Goal: Information Seeking & Learning: Learn about a topic

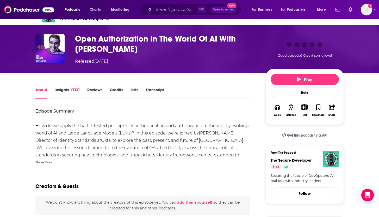
scroll to position [14, 0]
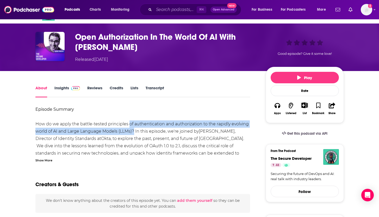
drag, startPoint x: 128, startPoint y: 123, endPoint x: 132, endPoint y: 129, distance: 7.6
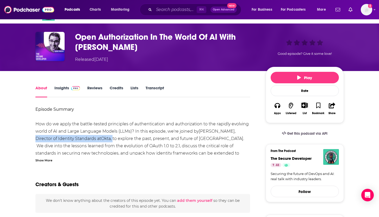
drag, startPoint x: 96, startPoint y: 138, endPoint x: 229, endPoint y: 131, distance: 133.5
copy div "Director of Identity Standards at Okta ,"
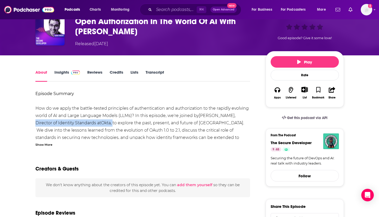
scroll to position [34, 0]
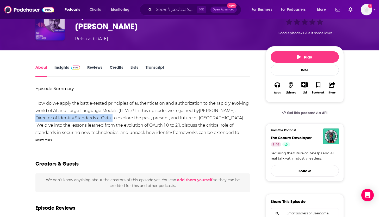
click at [45, 28] on img "Open Authorization In The World Of AI With Aaron Parecki" at bounding box center [49, 25] width 29 height 29
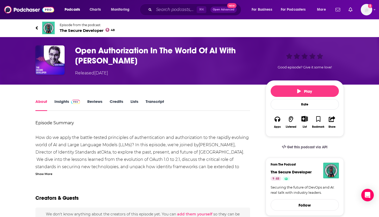
click at [35, 26] on div "Episode from the podcast The Secure Developer 48 Next Episode" at bounding box center [190, 27] width 317 height 21
click at [36, 27] on icon at bounding box center [36, 27] width 2 height 3
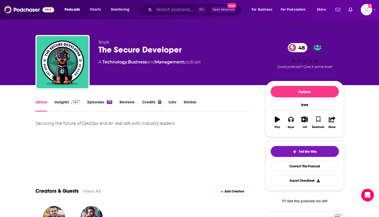
click at [65, 108] on link "Insights" at bounding box center [68, 105] width 26 height 12
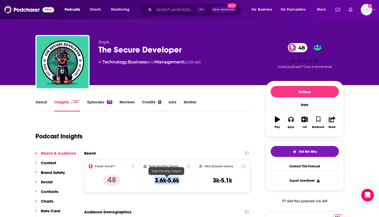
drag, startPoint x: 153, startPoint y: 178, endPoint x: 178, endPoint y: 178, distance: 25.3
click at [179, 178] on div "Total Monthly Listens 3.6k-5.6k" at bounding box center [167, 176] width 47 height 24
copy h3 "3.6k-5.6k"
click at [40, 99] on link "About" at bounding box center [41, 105] width 12 height 12
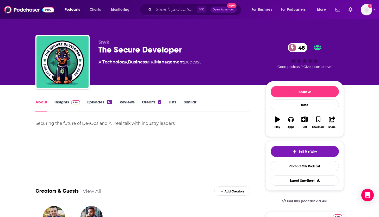
click at [44, 124] on div "Securing the future of DevOps and AI: real talk with industry leaders." at bounding box center [142, 123] width 215 height 7
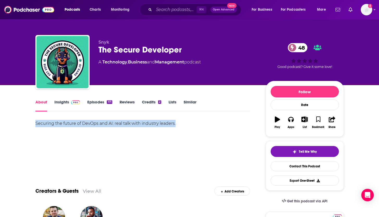
click at [44, 124] on div "Securing the future of DevOps and AI: real talk with industry leaders." at bounding box center [142, 123] width 215 height 7
copy div "Securing the future of DevOps and AI: real talk with industry leaders."
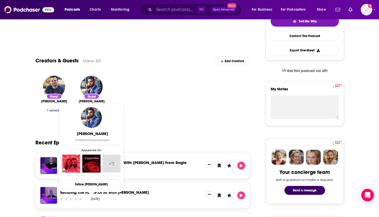
scroll to position [159, 0]
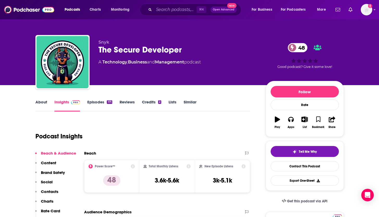
click at [94, 102] on link "Episodes 171" at bounding box center [99, 105] width 25 height 12
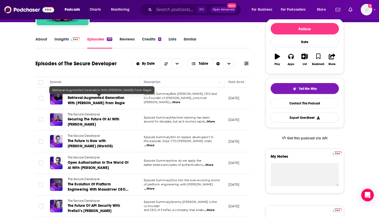
scroll to position [64, 0]
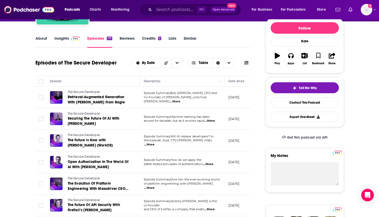
click at [180, 99] on span "...More" at bounding box center [175, 101] width 10 height 4
click at [191, 86] on th "Description" at bounding box center [182, 81] width 85 height 10
click at [180, 100] on span "...More" at bounding box center [175, 101] width 10 height 4
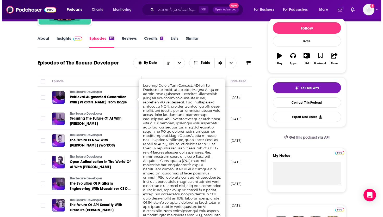
scroll to position [0, 0]
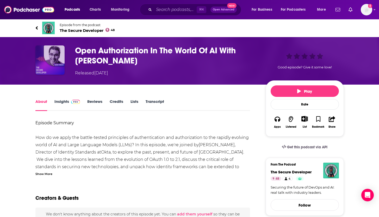
click at [51, 55] on img "Open Authorization In The World Of AI With Aaron Parecki" at bounding box center [49, 59] width 29 height 29
click at [38, 27] on link "Episode from the podcast The Secure Developer 48" at bounding box center [189, 28] width 309 height 13
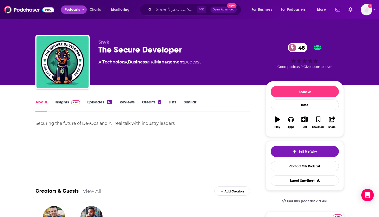
click at [71, 9] on span "Podcasts" at bounding box center [72, 9] width 15 height 7
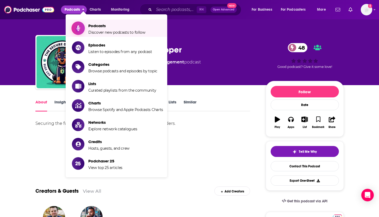
click at [105, 26] on span "Podcasts" at bounding box center [116, 25] width 57 height 5
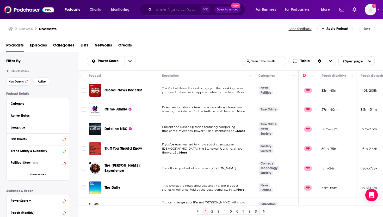
click at [174, 11] on input "Search podcasts, credits, & more..." at bounding box center [177, 9] width 47 height 8
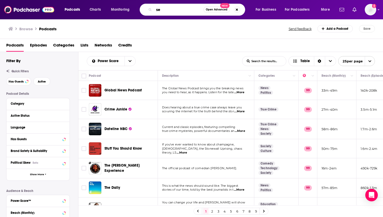
type input "s"
type input "identity security"
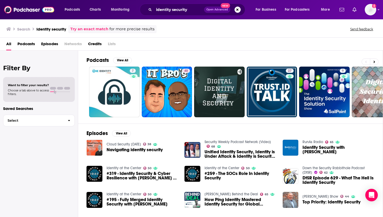
click at [30, 44] on span "Podcasts" at bounding box center [25, 45] width 17 height 11
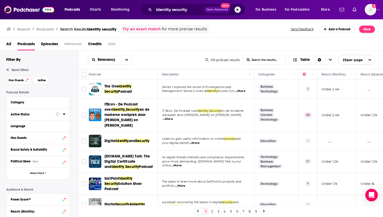
scroll to position [27, 0]
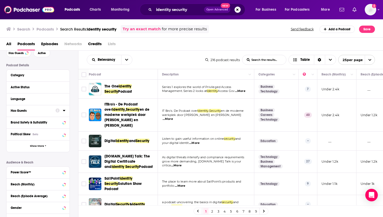
click at [56, 108] on div at bounding box center [61, 110] width 10 height 7
click at [63, 111] on icon at bounding box center [64, 110] width 3 height 4
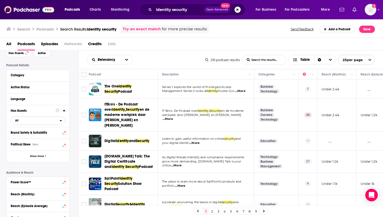
click at [28, 121] on span "All" at bounding box center [35, 120] width 49 height 7
click at [30, 138] on span "Has guests" at bounding box center [29, 137] width 32 height 3
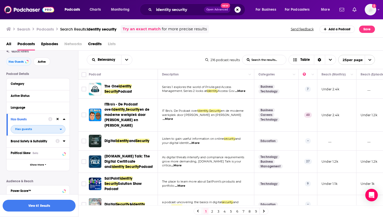
scroll to position [16, 0]
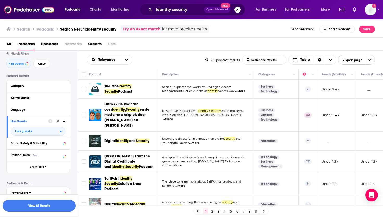
click at [40, 208] on button "View 61 Results" at bounding box center [39, 205] width 73 height 12
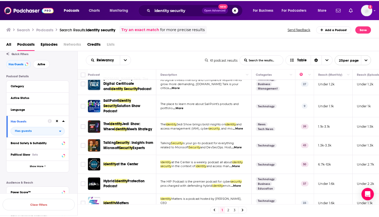
scroll to position [15, 0]
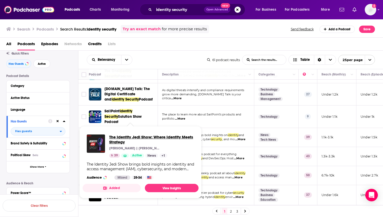
click at [135, 137] on span "The Identity Jedi Show: Where Identity Meets Strategy" at bounding box center [151, 139] width 85 height 10
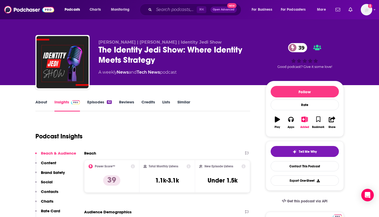
click at [99, 100] on link "Episodes 62" at bounding box center [99, 105] width 24 height 12
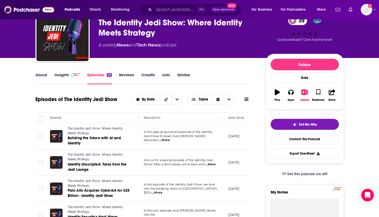
scroll to position [31, 0]
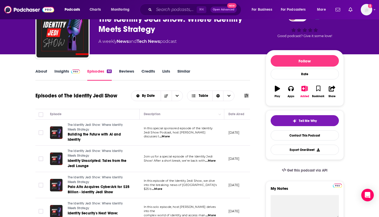
click at [170, 135] on span "...More" at bounding box center [165, 136] width 10 height 4
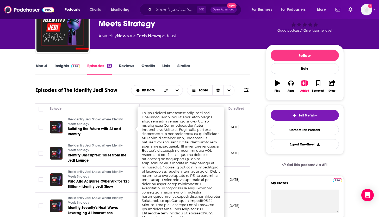
scroll to position [23, 0]
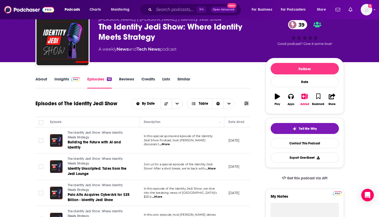
click at [58, 81] on link "Insights" at bounding box center [68, 82] width 26 height 12
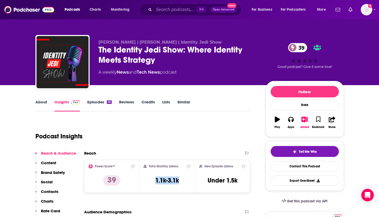
drag, startPoint x: 155, startPoint y: 180, endPoint x: 183, endPoint y: 180, distance: 28.7
click at [183, 180] on div "Total Monthly Listens 1.1k-3.1k" at bounding box center [167, 176] width 47 height 24
copy h3 "1.1k-3.1k"
click at [40, 103] on link "About" at bounding box center [41, 105] width 12 height 12
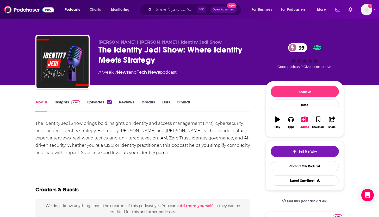
click at [64, 102] on link "Insights" at bounding box center [68, 105] width 26 height 12
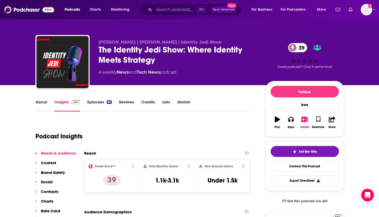
click at [96, 101] on link "Episodes 62" at bounding box center [99, 105] width 24 height 12
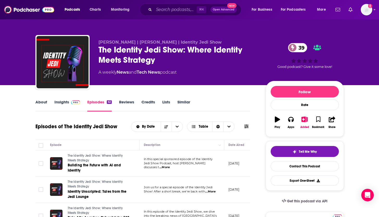
click at [170, 165] on span "...More" at bounding box center [165, 167] width 10 height 4
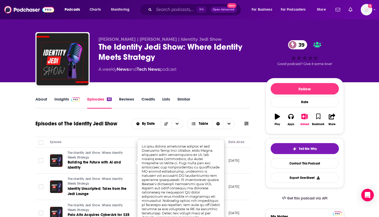
scroll to position [3, 0]
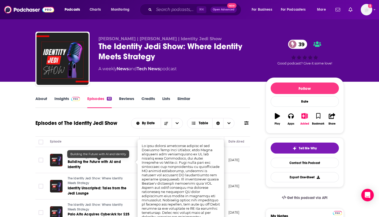
click at [83, 184] on span "The Identity Jedi Show: Where Identity Meets Strategy" at bounding box center [95, 180] width 55 height 8
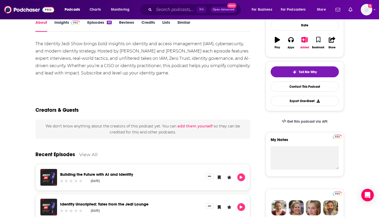
scroll to position [92, 0]
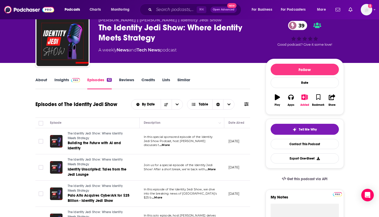
scroll to position [25, 0]
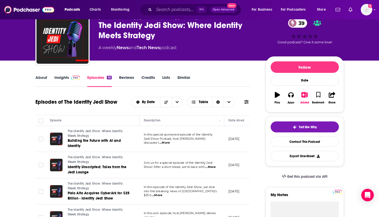
click at [211, 167] on span "...More" at bounding box center [210, 167] width 10 height 4
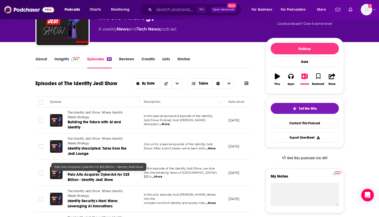
scroll to position [44, 0]
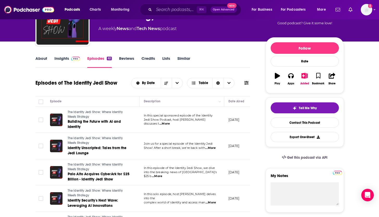
click at [162, 174] on span "...More" at bounding box center [157, 176] width 10 height 4
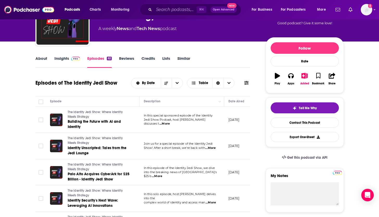
click at [170, 122] on span "...More" at bounding box center [165, 124] width 10 height 4
click at [38, 144] on icon "Toggle select row" at bounding box center [41, 146] width 6 height 6
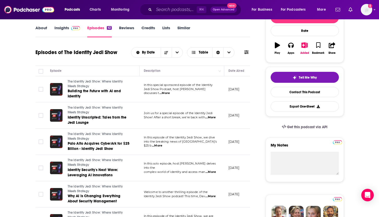
scroll to position [80, 0]
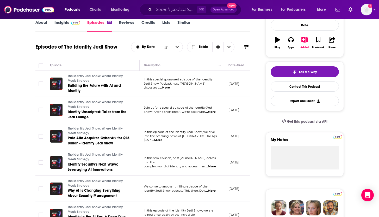
click at [213, 164] on span "...More" at bounding box center [211, 166] width 10 height 4
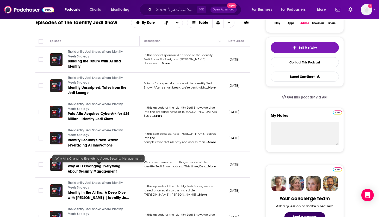
scroll to position [104, 0]
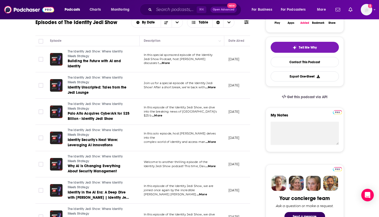
click at [214, 167] on span "...More" at bounding box center [210, 166] width 10 height 4
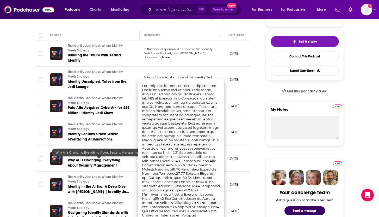
scroll to position [110, 0]
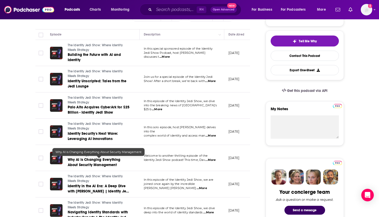
click at [87, 167] on span "Why AI is Changing Everything About Security Management" at bounding box center [94, 162] width 53 height 10
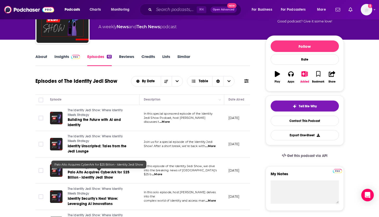
scroll to position [92, 0]
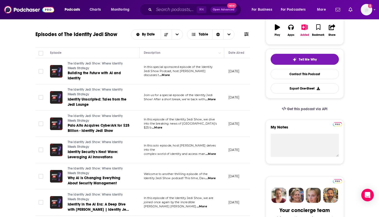
click at [212, 152] on span "...More" at bounding box center [211, 154] width 10 height 4
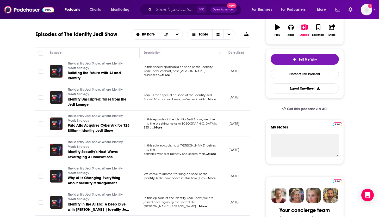
click at [213, 178] on span "...More" at bounding box center [210, 178] width 10 height 4
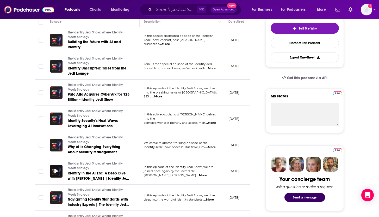
scroll to position [124, 0]
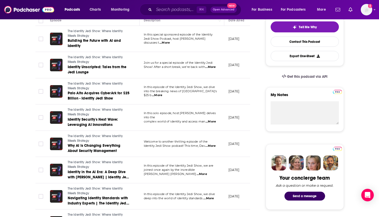
click at [207, 172] on span "...More" at bounding box center [202, 174] width 10 height 4
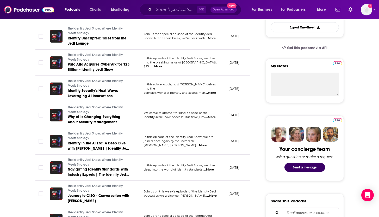
scroll to position [160, 0]
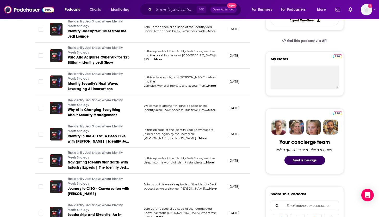
click at [213, 163] on span "...More" at bounding box center [209, 162] width 10 height 4
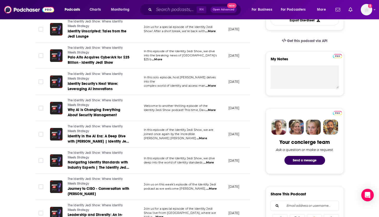
click at [212, 189] on span "...More" at bounding box center [212, 188] width 10 height 4
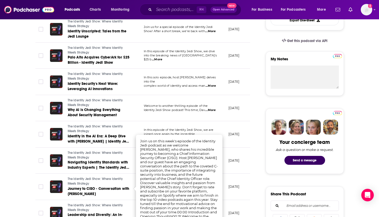
scroll to position [161, 0]
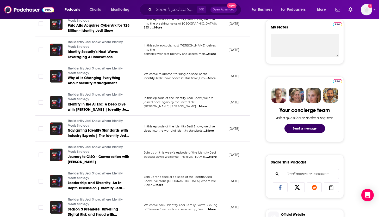
scroll to position [193, 0]
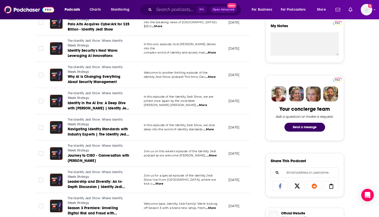
click at [164, 183] on span "...More" at bounding box center [158, 183] width 10 height 4
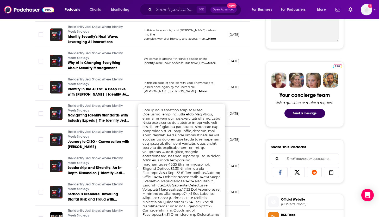
scroll to position [208, 0]
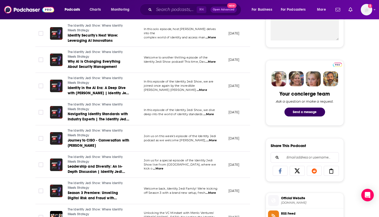
click at [215, 192] on span "...More" at bounding box center [211, 193] width 10 height 4
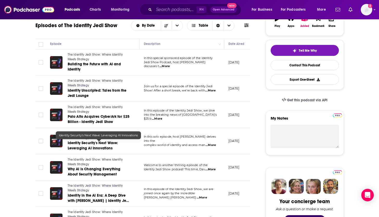
scroll to position [88, 0]
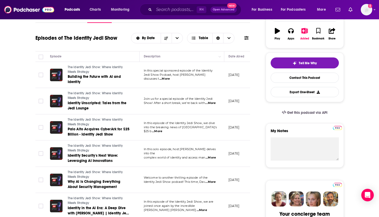
click at [210, 105] on span "...More" at bounding box center [210, 103] width 10 height 4
click at [170, 77] on span "...More" at bounding box center [165, 79] width 10 height 4
click at [213, 103] on span "...More" at bounding box center [210, 103] width 10 height 4
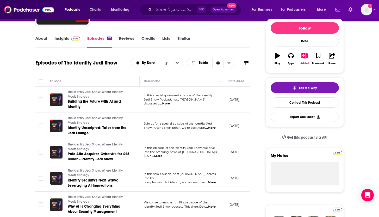
scroll to position [66, 0]
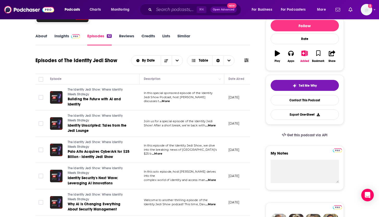
click at [210, 178] on span "...More" at bounding box center [211, 180] width 10 height 4
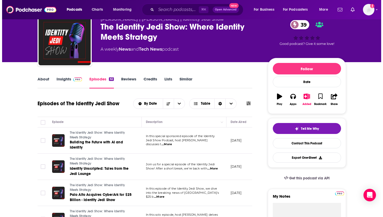
scroll to position [0, 0]
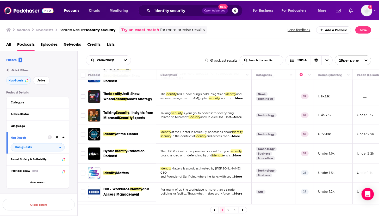
scroll to position [57, 0]
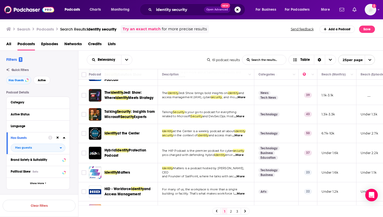
click at [243, 133] on span "...More" at bounding box center [237, 135] width 10 height 4
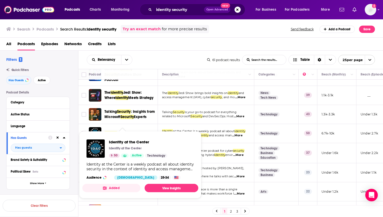
click at [133, 129] on span "Identity at the Center Identity at the Center 50 Active Technology Identity at …" at bounding box center [140, 165] width 122 height 74
click at [124, 141] on span "Identity at the Center" at bounding box center [138, 141] width 58 height 5
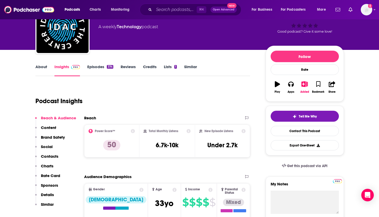
scroll to position [26, 0]
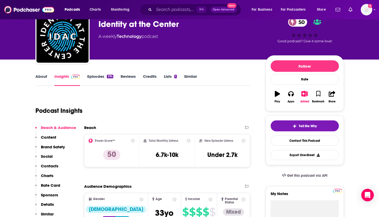
click at [91, 75] on link "Episodes 374" at bounding box center [100, 80] width 26 height 12
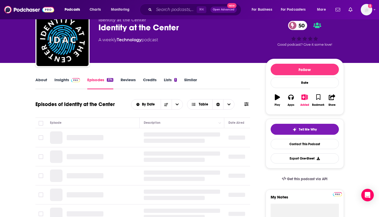
scroll to position [27, 0]
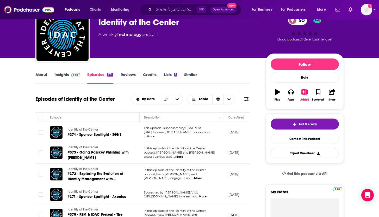
click at [69, 77] on span at bounding box center [74, 74] width 11 height 5
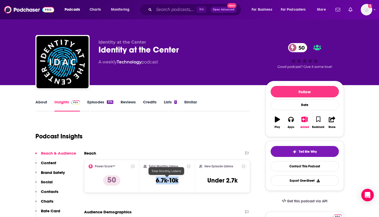
drag, startPoint x: 155, startPoint y: 180, endPoint x: 179, endPoint y: 181, distance: 23.8
click at [179, 181] on div "Total Monthly Listens 6.7k-10k" at bounding box center [167, 176] width 47 height 24
copy h3 "6.7k-10k"
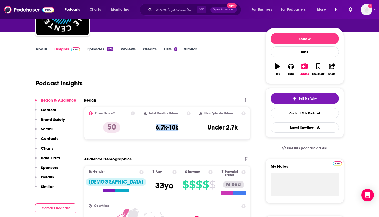
scroll to position [22, 0]
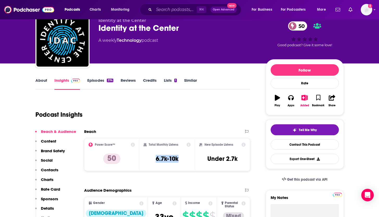
click at [41, 79] on link "About" at bounding box center [41, 84] width 12 height 12
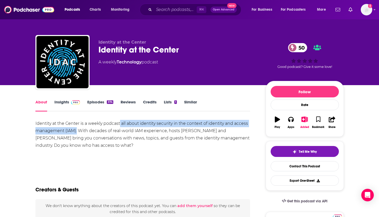
drag, startPoint x: 119, startPoint y: 124, endPoint x: 77, endPoint y: 132, distance: 43.1
click at [77, 132] on div "Identity at the Center is a weekly podcast all about identity security in the c…" at bounding box center [142, 134] width 215 height 29
copy div "all about identity security in the context of identity and access management (I…"
click at [94, 101] on link "Episodes 374" at bounding box center [100, 105] width 26 height 12
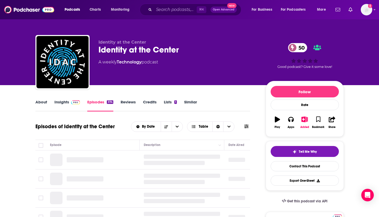
scroll to position [59, 0]
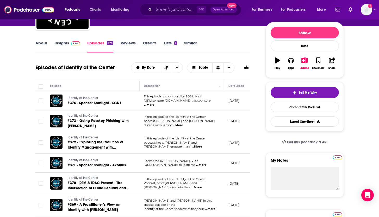
click at [155, 103] on span "...More" at bounding box center [149, 105] width 10 height 4
click at [183, 123] on span "...More" at bounding box center [178, 125] width 10 height 4
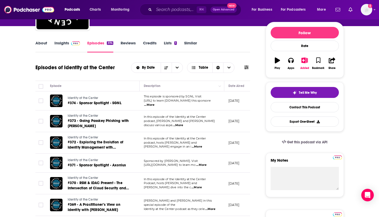
click at [202, 145] on span "...More" at bounding box center [197, 146] width 10 height 4
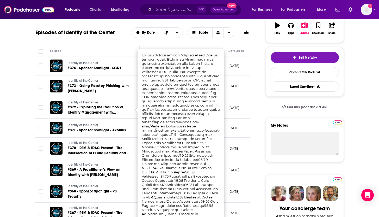
scroll to position [95, 0]
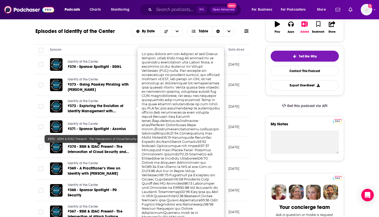
click at [92, 151] on span "#370 - RSM & IDAC Present - The Intersection of Cloud Security and IAM" at bounding box center [99, 151] width 62 height 15
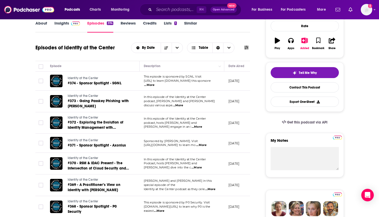
scroll to position [80, 0]
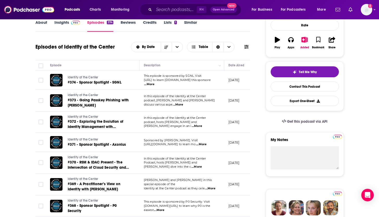
click at [202, 166] on span "...More" at bounding box center [197, 167] width 10 height 4
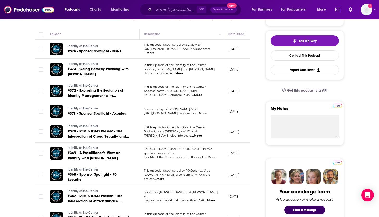
scroll to position [112, 0]
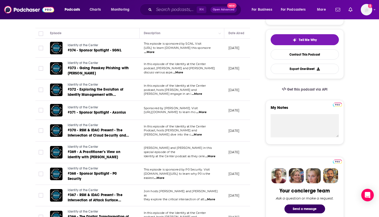
click at [211, 154] on span "...More" at bounding box center [210, 156] width 10 height 4
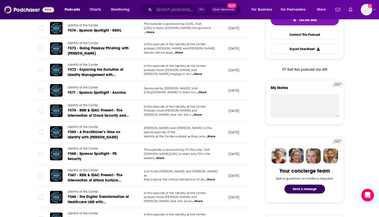
scroll to position [132, 0]
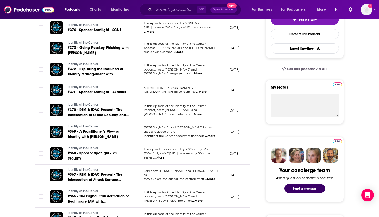
click at [212, 178] on span "...More" at bounding box center [210, 179] width 10 height 4
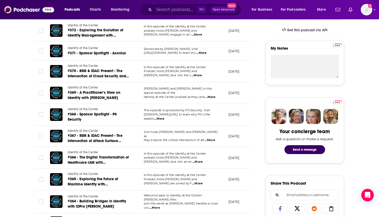
scroll to position [172, 0]
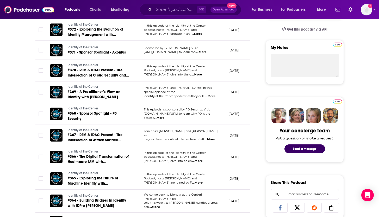
click at [219, 179] on p "Podcast, hosts [PERSON_NAME] and [PERSON_NAME] are joined by F ...More" at bounding box center [182, 180] width 76 height 8
click at [203, 180] on span "...More" at bounding box center [197, 182] width 10 height 4
click at [160, 205] on span "...More" at bounding box center [155, 207] width 10 height 4
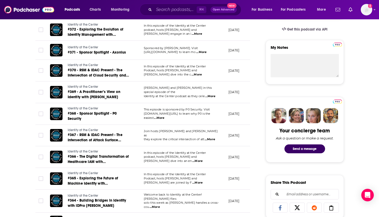
scroll to position [0, 0]
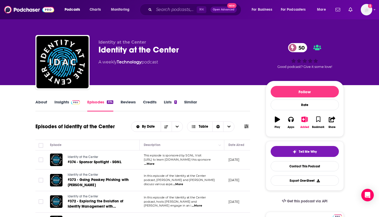
click at [41, 103] on link "About" at bounding box center [41, 105] width 12 height 12
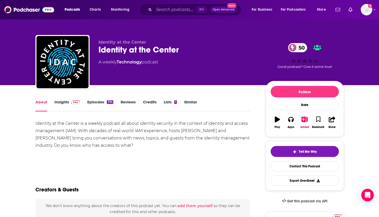
scroll to position [8, 0]
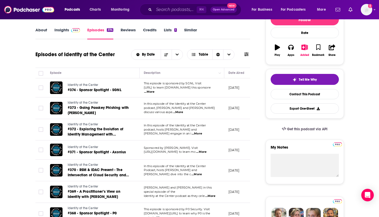
scroll to position [72, 0]
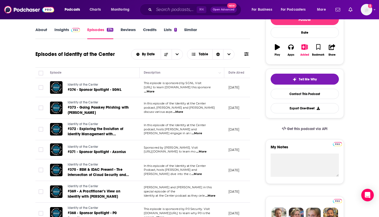
click at [183, 111] on span "...More" at bounding box center [178, 112] width 10 height 4
click at [218, 89] on p "[URL] to learn [DOMAIN_NAME] this sponsore ...More" at bounding box center [182, 89] width 76 height 8
click at [155, 89] on span "...More" at bounding box center [149, 91] width 10 height 4
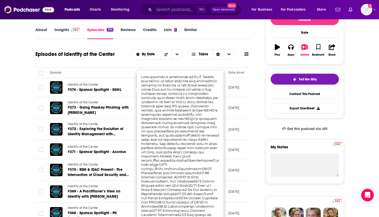
scroll to position [74, 0]
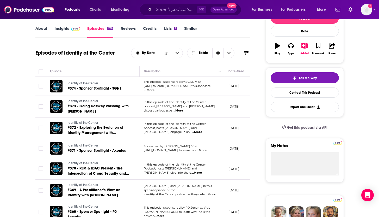
click at [183, 109] on span "...More" at bounding box center [178, 110] width 10 height 4
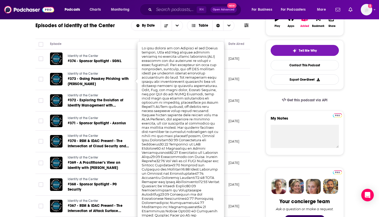
scroll to position [103, 0]
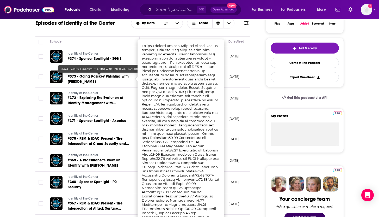
click at [90, 78] on span "#373 - Going Passkey Phishing with [PERSON_NAME]" at bounding box center [98, 79] width 61 height 10
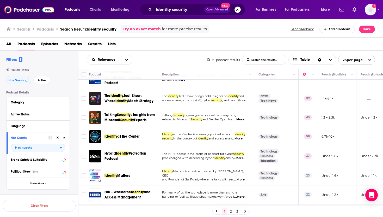
scroll to position [55, 0]
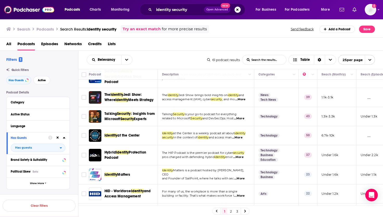
click at [241, 155] on span "...More" at bounding box center [238, 157] width 10 height 4
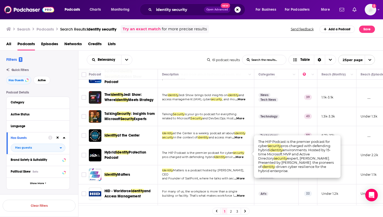
click at [244, 43] on div "All Podcasts Episodes Networks Credits Lists" at bounding box center [192, 45] width 373 height 11
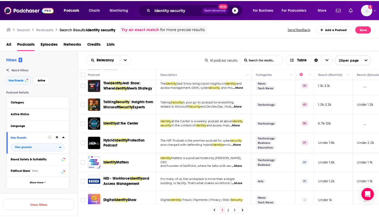
scroll to position [67, 0]
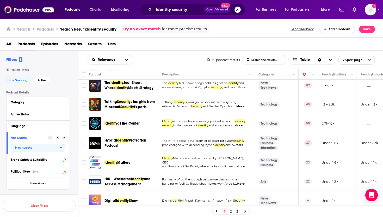
click at [240, 164] on span "...More" at bounding box center [239, 166] width 10 height 4
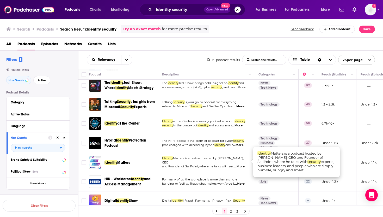
click at [118, 160] on span "Matters" at bounding box center [123, 162] width 13 height 4
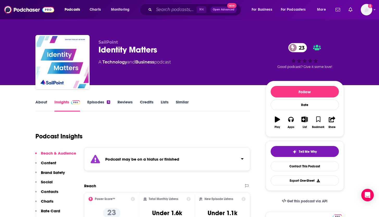
click at [103, 104] on link "Episodes 5" at bounding box center [98, 105] width 23 height 12
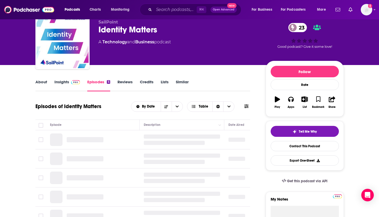
scroll to position [48, 0]
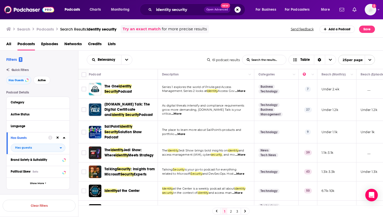
click at [182, 112] on span "...More" at bounding box center [176, 114] width 10 height 4
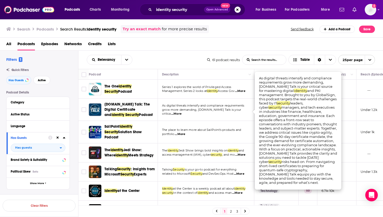
click at [112, 112] on span "[DOMAIN_NAME] Talk: The Digital Certificate and Identity Security Podcast" at bounding box center [131, 110] width 52 height 16
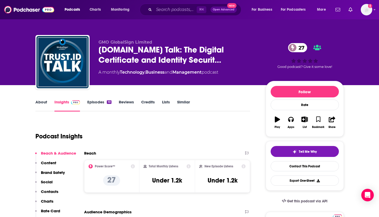
click at [98, 101] on link "Episodes 10" at bounding box center [99, 105] width 24 height 12
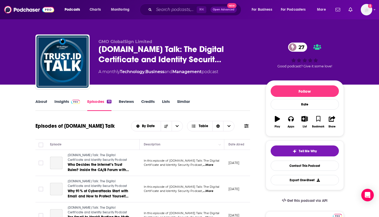
scroll to position [44, 0]
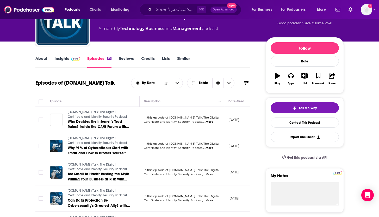
click at [211, 122] on span "...More" at bounding box center [208, 122] width 10 height 4
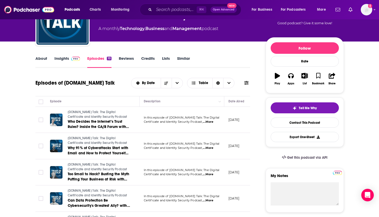
click at [214, 147] on span "...More" at bounding box center [208, 148] width 10 height 4
click at [213, 175] on span "...More" at bounding box center [208, 174] width 10 height 4
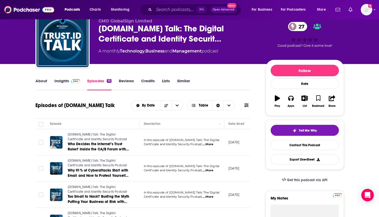
scroll to position [9, 0]
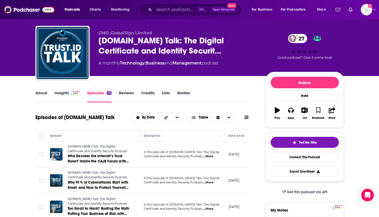
click at [65, 97] on link "Insights" at bounding box center [68, 96] width 26 height 12
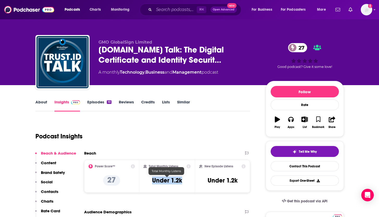
drag, startPoint x: 148, startPoint y: 180, endPoint x: 181, endPoint y: 181, distance: 33.1
click at [181, 181] on div "Total Monthly Listens Under 1.2k" at bounding box center [167, 176] width 47 height 24
copy h3 "Under 1.2k"
click at [38, 104] on link "About" at bounding box center [41, 105] width 12 height 12
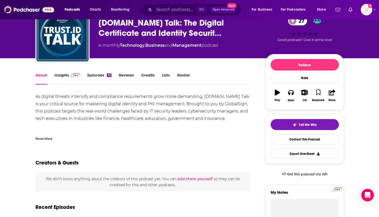
scroll to position [40, 0]
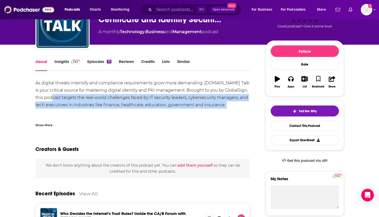
drag, startPoint x: 53, startPoint y: 97, endPoint x: 221, endPoint y: 109, distance: 168.4
click at [221, 109] on div "As digital threats intensify and compliance requirements grow more demanding, […" at bounding box center [142, 130] width 215 height 102
copy div "targets the real-world challenges faced by IT security leaders, cybersecurity m…"
click at [111, 94] on div "As digital threats intensify and compliance requirements grow more demanding, […" at bounding box center [142, 130] width 215 height 102
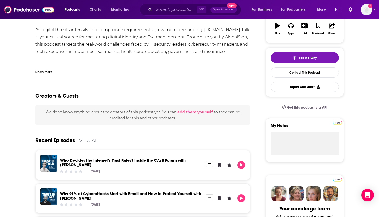
scroll to position [0, 0]
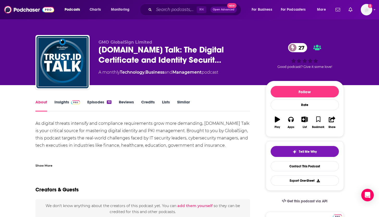
click at [98, 101] on link "Episodes 10" at bounding box center [99, 105] width 24 height 12
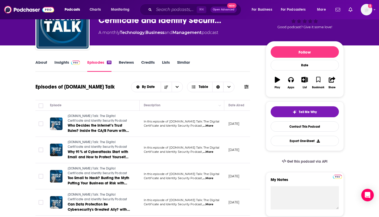
scroll to position [40, 0]
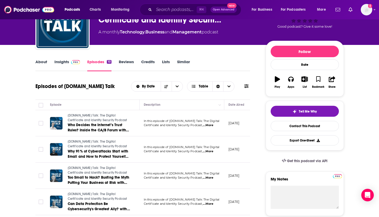
click at [208, 123] on span "...More" at bounding box center [208, 125] width 10 height 4
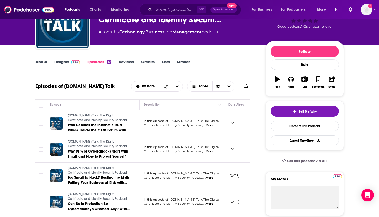
click at [212, 125] on span "...More" at bounding box center [208, 125] width 10 height 4
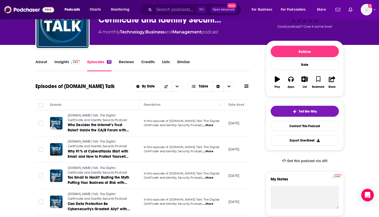
click at [210, 153] on span "...More" at bounding box center [208, 151] width 10 height 4
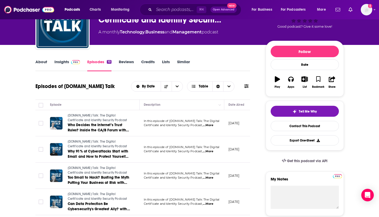
click at [213, 177] on span "...More" at bounding box center [208, 177] width 10 height 4
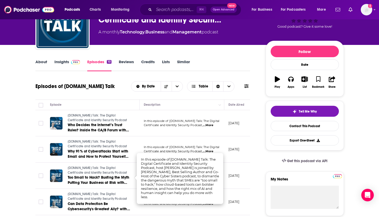
scroll to position [89, 0]
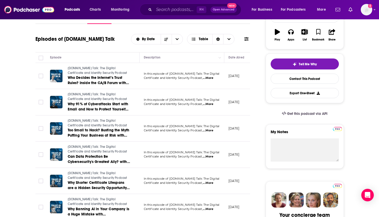
scroll to position [89, 0]
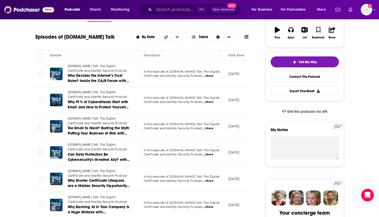
click at [209, 153] on span "...More" at bounding box center [208, 154] width 10 height 4
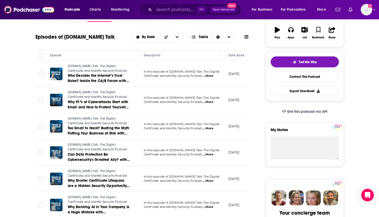
click at [213, 182] on span "...More" at bounding box center [208, 181] width 10 height 4
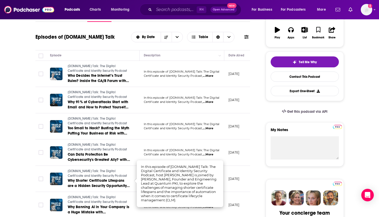
click at [213, 73] on p "In this episode of [DOMAIN_NAME] Talk: The Digital" at bounding box center [182, 72] width 76 height 4
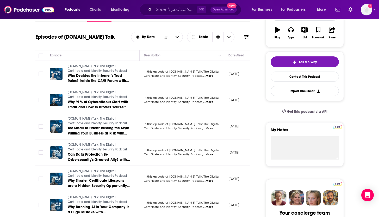
click at [213, 76] on span "...More" at bounding box center [208, 76] width 10 height 4
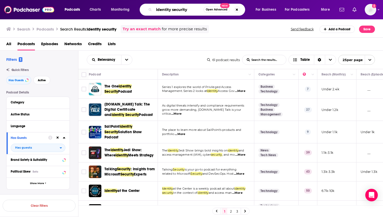
click at [191, 10] on input "identity security" at bounding box center [179, 9] width 50 height 8
drag, startPoint x: 191, startPoint y: 10, endPoint x: 125, endPoint y: 15, distance: 65.8
click at [125, 15] on div "Podcasts Charts Monitoring identity security Open Advanced New For Business For…" at bounding box center [198, 10] width 274 height 12
click at [161, 9] on input "identity security" at bounding box center [179, 9] width 50 height 8
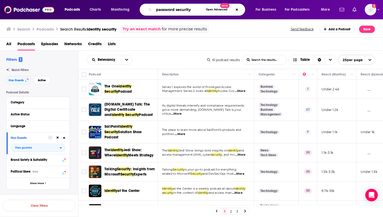
type input "password security"
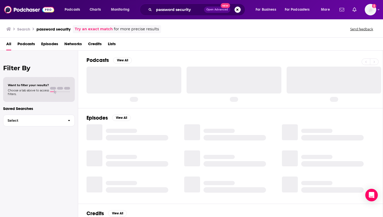
scroll to position [44, 0]
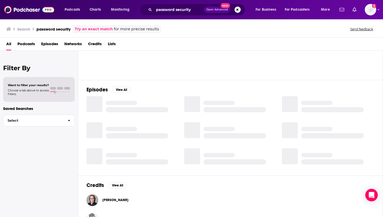
click at [30, 40] on span "Podcasts" at bounding box center [25, 45] width 17 height 11
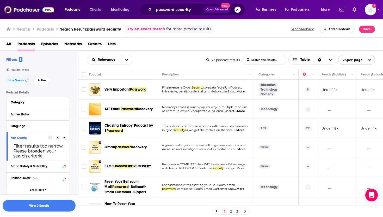
click at [243, 130] on span "...More" at bounding box center [239, 130] width 10 height 4
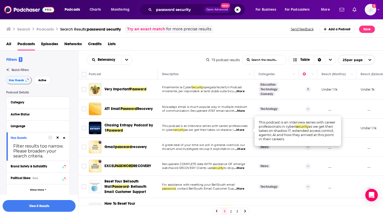
click at [208, 129] on span "as we get their takes on shadow I" at bounding box center [209, 130] width 49 height 4
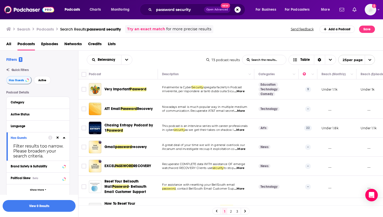
click at [131, 128] on div "Podcasts Charts Monitoring password security Open Advanced New For Business For…" at bounding box center [191, 108] width 383 height 217
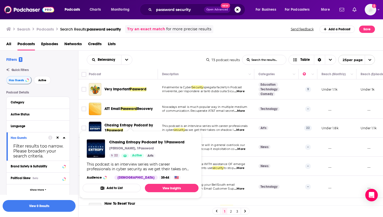
click at [128, 124] on span "Chasing Entropy Podcast by 1" at bounding box center [129, 128] width 49 height 10
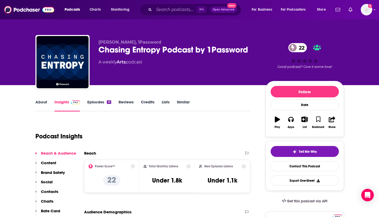
click at [104, 100] on link "Episodes 21" at bounding box center [99, 105] width 24 height 12
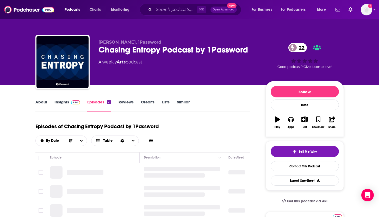
scroll to position [45, 0]
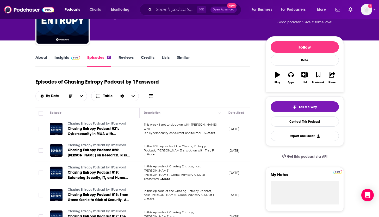
click at [65, 59] on link "Insights" at bounding box center [68, 61] width 26 height 12
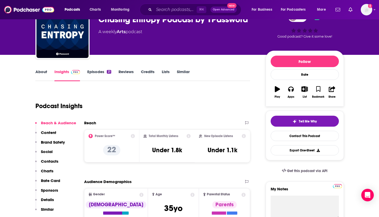
scroll to position [23, 0]
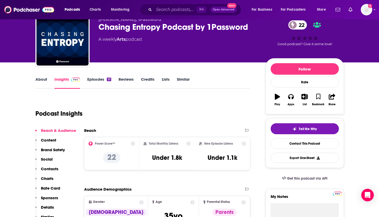
click at [102, 80] on link "Episodes 21" at bounding box center [99, 83] width 24 height 12
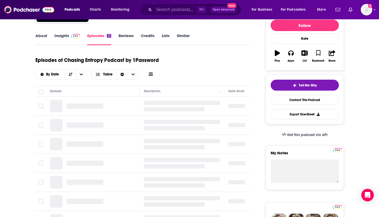
scroll to position [67, 0]
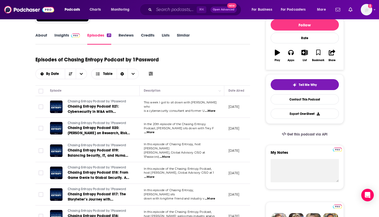
click at [155, 131] on span "...More" at bounding box center [149, 132] width 10 height 4
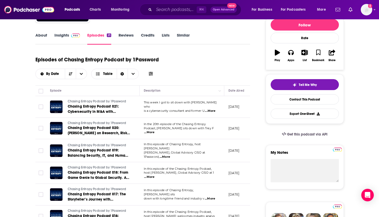
click at [170, 155] on span "...More" at bounding box center [165, 157] width 10 height 4
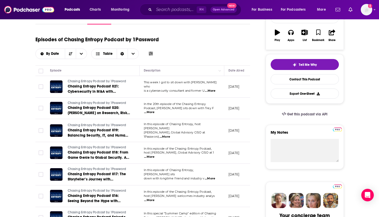
scroll to position [89, 0]
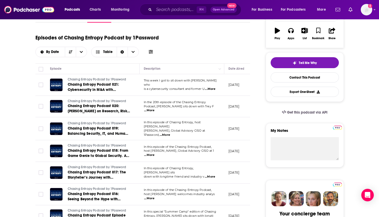
click at [215, 175] on span "...More" at bounding box center [210, 176] width 10 height 4
click at [155, 196] on span "...More" at bounding box center [149, 198] width 10 height 4
click at [31, 11] on img at bounding box center [29, 10] width 50 height 10
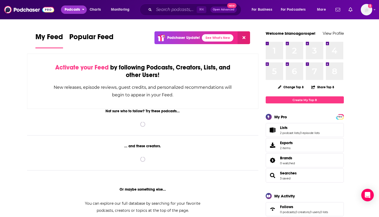
click at [81, 11] on button "Podcasts" at bounding box center [74, 9] width 26 height 8
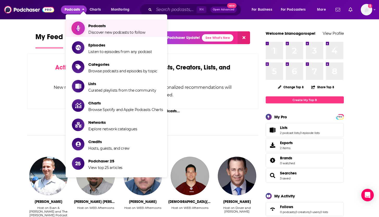
click at [93, 30] on span "Podcasts Discover new podcasts to follow" at bounding box center [116, 28] width 57 height 13
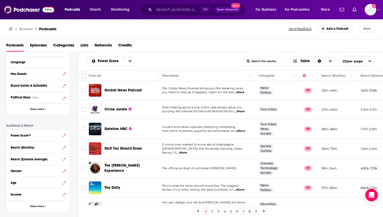
scroll to position [99, 0]
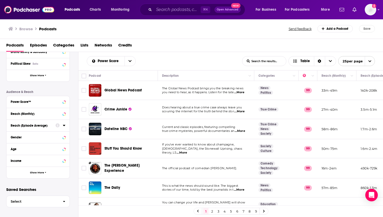
click at [179, 14] on div "⌘ K Open Advanced New" at bounding box center [193, 10] width 106 height 12
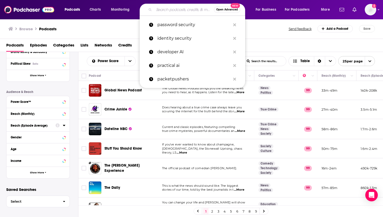
click at [176, 11] on input "Search podcasts, credits, & more..." at bounding box center [184, 9] width 60 height 8
paste input "Stytch"
type input "Stytch"
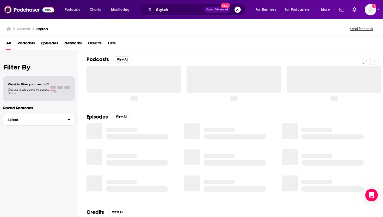
click at [31, 44] on span "Podcasts" at bounding box center [25, 44] width 17 height 11
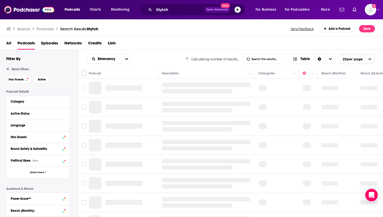
click at [4, 42] on div "All Podcasts Episodes Networks Credits Lists" at bounding box center [192, 43] width 384 height 13
click at [6, 42] on div "All Podcasts Episodes Networks Credits Lists" at bounding box center [192, 43] width 384 height 13
click at [8, 42] on span "All" at bounding box center [8, 44] width 5 height 11
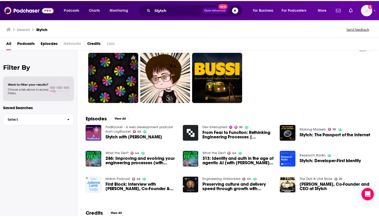
scroll to position [16, 0]
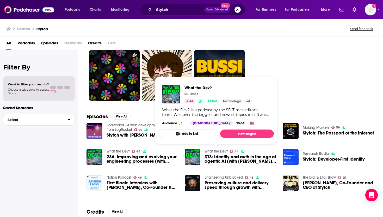
click at [219, 152] on link "What the Dev?" at bounding box center [216, 151] width 23 height 4
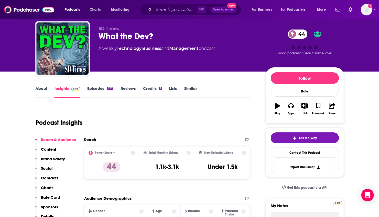
scroll to position [15, 0]
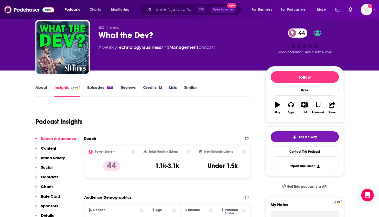
click at [37, 87] on link "About" at bounding box center [41, 91] width 12 height 12
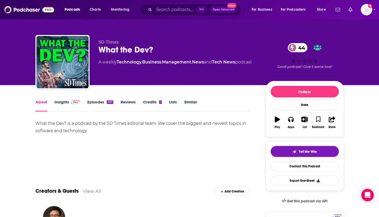
click at [111, 123] on div "What the Dev? is a podcast by the SD Times editorial team. We cover the biggest…" at bounding box center [142, 127] width 215 height 15
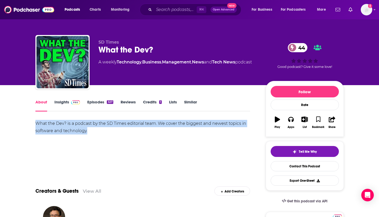
click at [111, 123] on div "What the Dev? is a podcast by the SD Times editorial team. We cover the biggest…" at bounding box center [142, 127] width 215 height 15
click at [121, 125] on div "What the Dev? is a podcast by the SD Times editorial team. We cover the biggest…" at bounding box center [142, 127] width 215 height 15
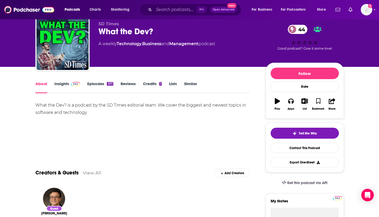
scroll to position [19, 0]
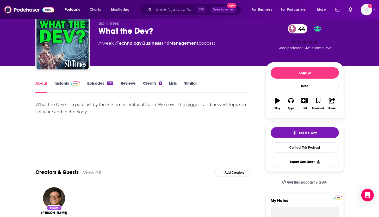
click at [96, 83] on link "Episodes 327" at bounding box center [100, 87] width 26 height 12
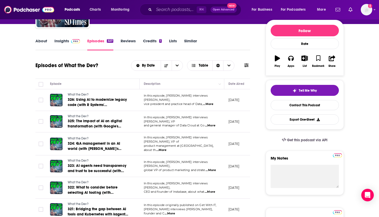
scroll to position [62, 0]
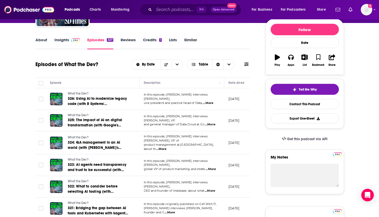
click at [210, 102] on span "...More" at bounding box center [208, 103] width 10 height 4
drag, startPoint x: 177, startPoint y: 102, endPoint x: 189, endPoint y: 105, distance: 11.6
click at [213, 101] on span "...More" at bounding box center [208, 103] width 10 height 4
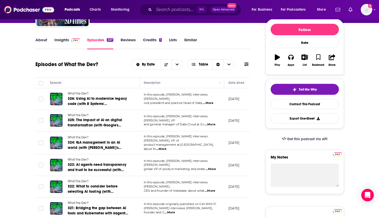
click at [213, 102] on span "...More" at bounding box center [208, 103] width 10 height 4
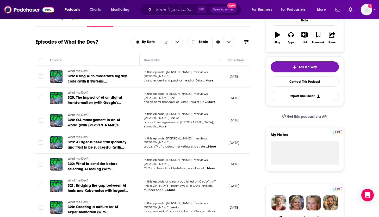
scroll to position [86, 0]
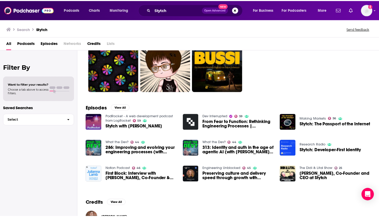
scroll to position [25, 0]
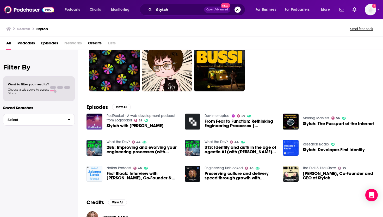
click at [237, 150] on span "313: Identity and auth in the age of agentic AI (with Stytch's Julianna Lamb)" at bounding box center [241, 149] width 72 height 9
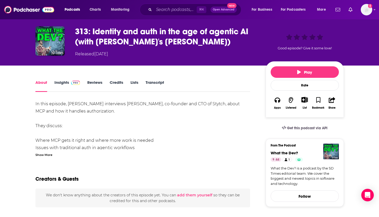
scroll to position [20, 0]
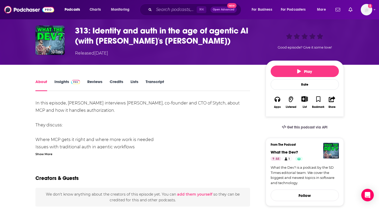
click at [142, 105] on div "In this episode, Jenna interviews Julianna Lamb, co-founder and CTO of Stytch, …" at bounding box center [142, 128] width 215 height 58
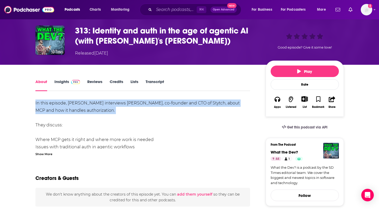
click at [142, 105] on div "In this episode, Jenna interviews Julianna Lamb, co-founder and CTO of Stytch, …" at bounding box center [142, 128] width 215 height 58
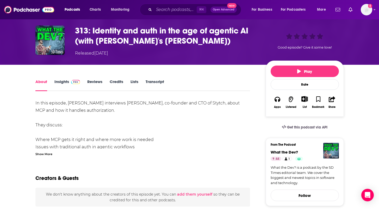
click at [60, 112] on div "In this episode, Jenna interviews Julianna Lamb, co-founder and CTO of Stytch, …" at bounding box center [142, 128] width 215 height 58
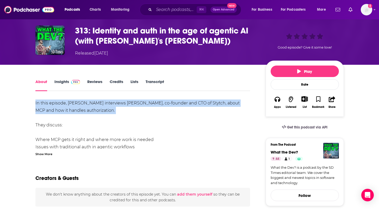
click at [60, 112] on div "In this episode, Jenna interviews Julianna Lamb, co-founder and CTO of Stytch, …" at bounding box center [142, 128] width 215 height 58
click at [66, 140] on li "Where MCP gets it right and where more work is needed" at bounding box center [142, 139] width 215 height 7
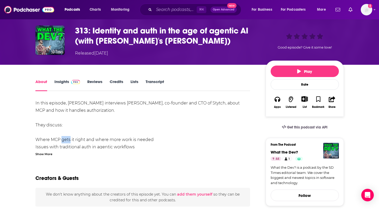
click at [66, 140] on li "Where MCP gets it right and where more work is needed" at bounding box center [142, 139] width 215 height 7
click at [49, 152] on div "Show More" at bounding box center [43, 153] width 17 height 5
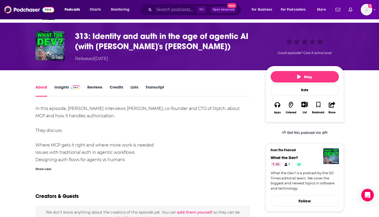
scroll to position [9, 0]
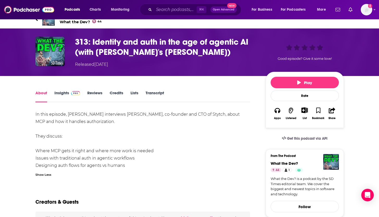
click at [66, 90] on div "About Insights Reviews Credits Lists Transcript" at bounding box center [142, 95] width 215 height 13
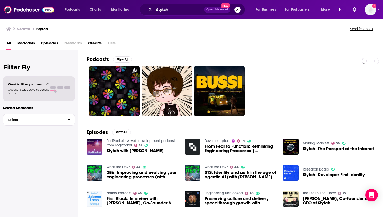
click at [213, 175] on span "313: Identity and auth in the age of agentic AI (with Stytch's Julianna Lamb)" at bounding box center [241, 174] width 72 height 9
click at [219, 174] on span "313: Identity and auth in the age of agentic AI (with Stytch's Julianna Lamb)" at bounding box center [241, 174] width 72 height 9
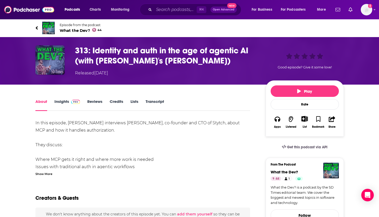
click at [58, 49] on img "313: Identity and auth in the age of agentic AI (with Stytch's Julianna Lamb)" at bounding box center [49, 59] width 29 height 29
click at [52, 64] on img "313: Identity and auth in the age of agentic AI (with Stytch's Julianna Lamb)" at bounding box center [49, 59] width 29 height 29
click at [58, 28] on link "Episode from the podcast What the Dev? 44" at bounding box center [189, 28] width 309 height 13
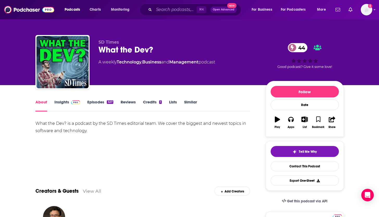
click at [66, 102] on link "Insights" at bounding box center [68, 105] width 26 height 12
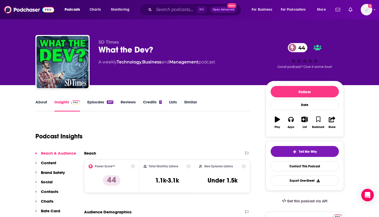
click at [46, 100] on link "About" at bounding box center [41, 105] width 12 height 12
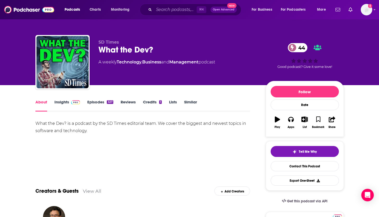
click at [65, 103] on link "Insights" at bounding box center [68, 105] width 26 height 12
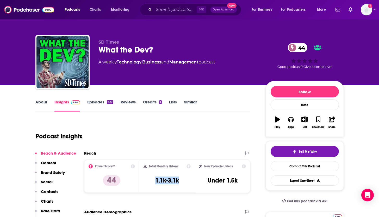
drag, startPoint x: 152, startPoint y: 183, endPoint x: 182, endPoint y: 181, distance: 29.8
click at [182, 181] on div "Total Monthly Listens 1.1k-3.1k" at bounding box center [167, 176] width 47 height 24
copy h3 "1.1k-3.1k"
click at [38, 102] on link "About" at bounding box center [41, 105] width 12 height 12
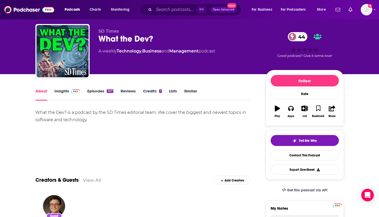
scroll to position [11, 0]
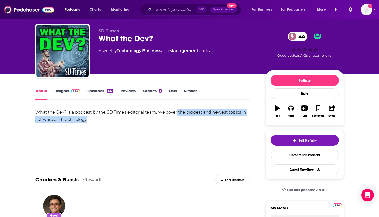
drag, startPoint x: 114, startPoint y: 120, endPoint x: 178, endPoint y: 112, distance: 64.4
click at [178, 112] on div "What the Dev? is a podcast by the SD Times editorial team. We cover the biggest…" at bounding box center [142, 115] width 215 height 15
copy div "the biggest and newest topics in software and technology."
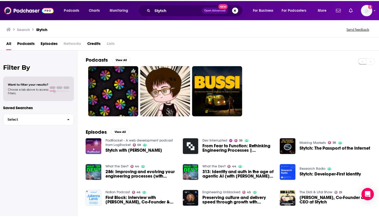
scroll to position [27, 0]
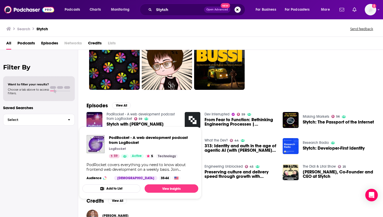
click at [149, 124] on span "PodRocket - A web development podcast from LogRocket LogRocket 59 Active 5 Tech…" at bounding box center [140, 162] width 122 height 78
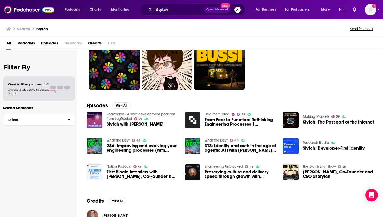
click at [144, 124] on span "Stytch with Julianna Lamb" at bounding box center [135, 124] width 57 height 4
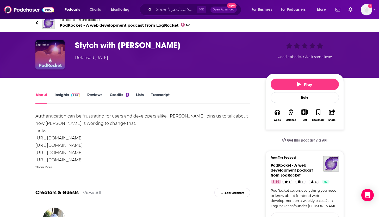
scroll to position [7, 0]
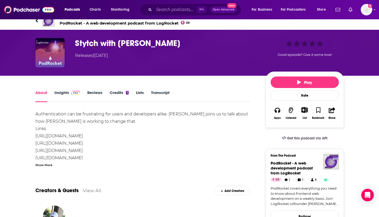
click at [103, 118] on div "Authentication can be frustrating for users and developers alike. Julianna Lamb…" at bounding box center [142, 179] width 215 height 139
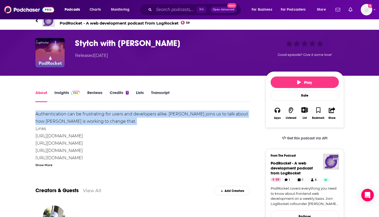
click at [103, 118] on div "Authentication can be frustrating for users and developers alike. Julianna Lamb…" at bounding box center [142, 179] width 215 height 139
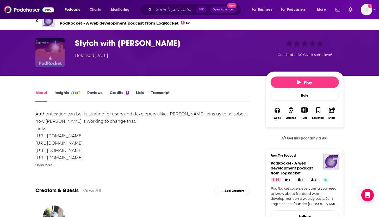
click at [51, 56] on img "Stytch with Julianna Lamb" at bounding box center [49, 52] width 29 height 29
click at [90, 42] on h1 "Stytch with Julianna Lamb" at bounding box center [166, 43] width 183 height 10
click at [42, 58] on img "Stytch with Julianna Lamb" at bounding box center [49, 52] width 29 height 29
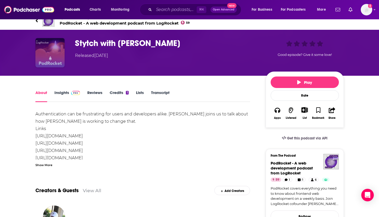
click at [42, 58] on img "Stytch with Julianna Lamb" at bounding box center [49, 52] width 29 height 29
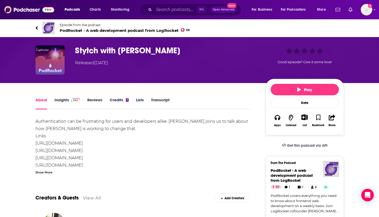
click at [67, 30] on span "PodRocket - A web development podcast from LogRocket 59" at bounding box center [125, 30] width 130 height 5
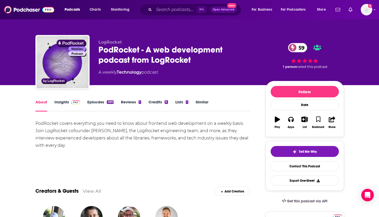
click at [59, 124] on div "PodRocket covers everything you need to know about frontend web development on …" at bounding box center [142, 134] width 215 height 29
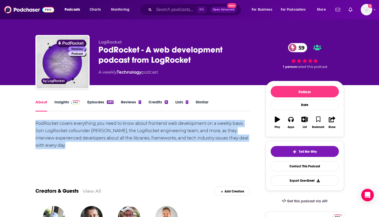
click at [59, 124] on div "PodRocket covers everything you need to know about frontend web development on …" at bounding box center [142, 134] width 215 height 29
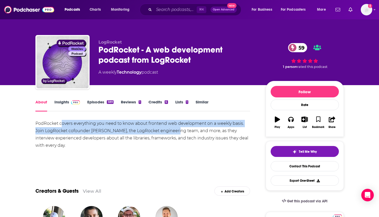
drag, startPoint x: 62, startPoint y: 123, endPoint x: 172, endPoint y: 132, distance: 110.1
click at [172, 132] on div "PodRocket covers everything you need to know about frontend web development on …" at bounding box center [142, 134] width 215 height 29
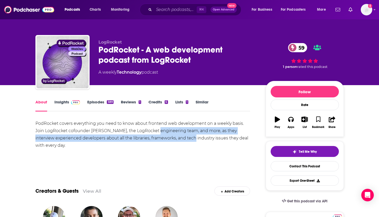
drag, startPoint x: 172, startPoint y: 132, endPoint x: 167, endPoint y: 137, distance: 7.2
click at [167, 137] on div "PodRocket covers everything you need to know about frontend web development on …" at bounding box center [142, 134] width 215 height 29
click at [98, 100] on link "Episodes 589" at bounding box center [100, 105] width 26 height 12
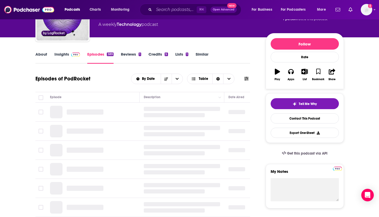
scroll to position [56, 0]
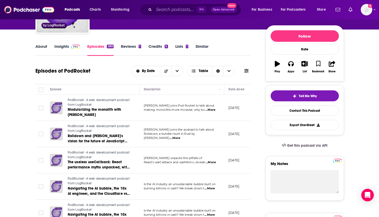
click at [213, 110] on span "...More" at bounding box center [210, 110] width 10 height 4
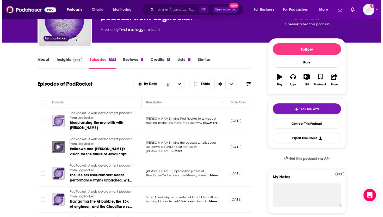
scroll to position [0, 0]
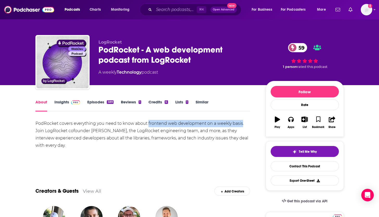
drag, startPoint x: 148, startPoint y: 122, endPoint x: 242, endPoint y: 123, distance: 93.9
click at [242, 123] on div "PodRocket covers everything you need to know about frontend web development on …" at bounding box center [142, 134] width 215 height 29
copy div "frontend web development on a weekly basis"
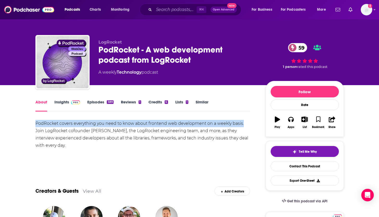
drag, startPoint x: 33, startPoint y: 122, endPoint x: 251, endPoint y: 124, distance: 217.8
copy div "PodRocket covers everything you need to know about frontend web development on …"
click at [64, 100] on link "Insights" at bounding box center [68, 105] width 26 height 12
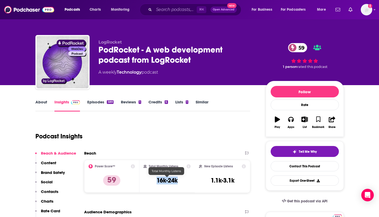
drag, startPoint x: 152, startPoint y: 179, endPoint x: 180, endPoint y: 180, distance: 28.2
click at [180, 180] on div "Total Monthly Listens 16k-24k" at bounding box center [167, 176] width 47 height 24
copy h3 "16k-24k"
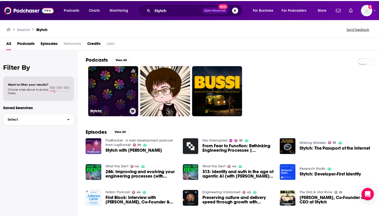
scroll to position [25, 0]
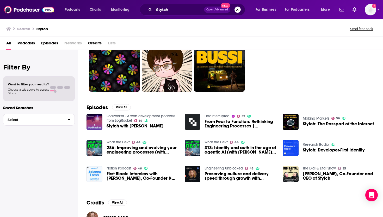
click at [216, 121] on span "From Fear to Function: Rethinking Engineering Processes | Stytch’s Julianna Lamb" at bounding box center [241, 123] width 72 height 9
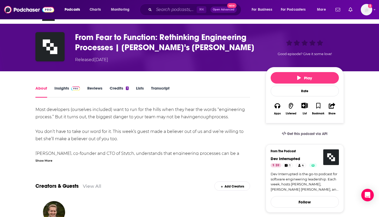
scroll to position [14, 0]
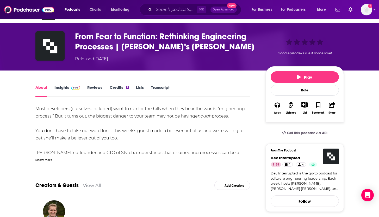
click at [48, 160] on div "Show More" at bounding box center [43, 159] width 17 height 5
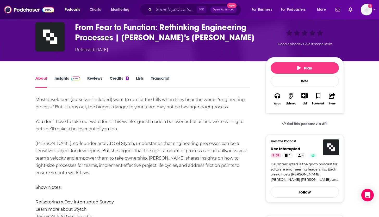
scroll to position [25, 0]
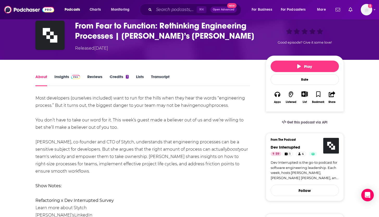
click at [61, 77] on link "Insights" at bounding box center [68, 80] width 26 height 12
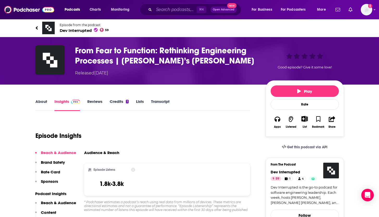
click at [45, 99] on link "About" at bounding box center [41, 105] width 12 height 12
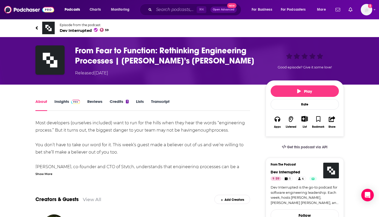
click at [52, 30] on img at bounding box center [48, 28] width 13 height 13
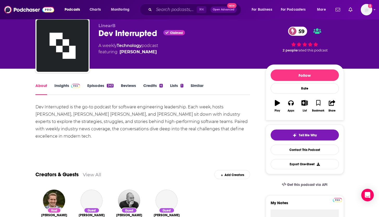
scroll to position [18, 0]
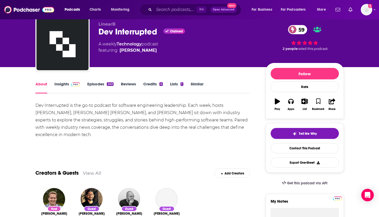
click at [98, 112] on div "Dev Interrupted is the go-to podcast for software engineering leadership. Each …" at bounding box center [142, 120] width 215 height 37
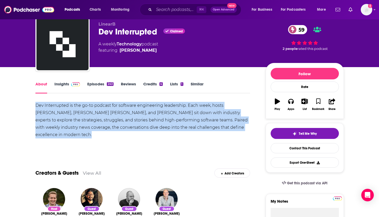
click at [98, 112] on div "Dev Interrupted is the go-to podcast for software engineering leadership. Each …" at bounding box center [142, 120] width 215 height 37
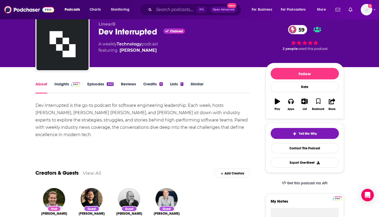
click at [98, 112] on div "Dev Interrupted is the go-to podcast for software engineering leadership. Each …" at bounding box center [142, 120] width 215 height 37
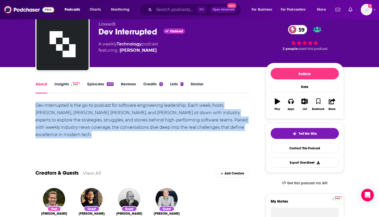
click at [98, 112] on div "Dev Interrupted is the go-to podcast for software engineering leadership. Each …" at bounding box center [142, 120] width 215 height 37
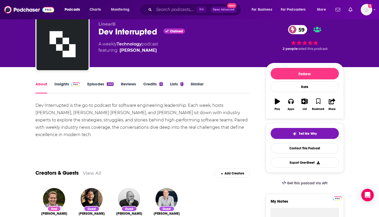
click at [99, 112] on div "Dev Interrupted is the go-to podcast for software engineering leadership. Each …" at bounding box center [142, 120] width 215 height 37
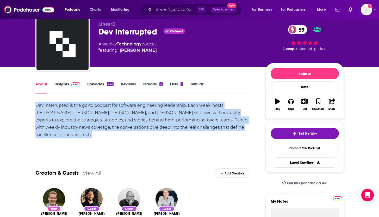
click at [65, 84] on link "Insights" at bounding box center [68, 87] width 26 height 12
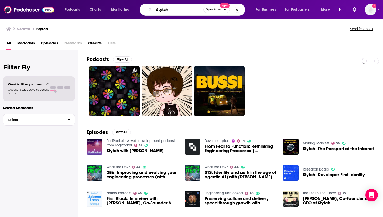
drag, startPoint x: 170, startPoint y: 11, endPoint x: 143, endPoint y: 11, distance: 26.9
click at [143, 11] on div "Stytch Open Advanced New" at bounding box center [193, 10] width 106 height 12
paste input "Frontegg"
type input "Frontegg"
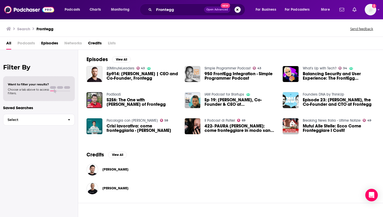
click at [222, 71] on div "Simple Programmer Podcast 43 950 FrontEgg Integration - Simple Programmer Podca…" at bounding box center [241, 74] width 72 height 16
click at [221, 74] on span "950 FrontEgg Integration - Simple Programmer Podcast" at bounding box center [241, 75] width 72 height 9
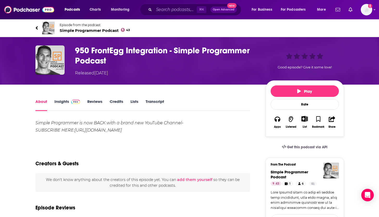
click at [70, 30] on span "Simple Programmer Podcast 43" at bounding box center [95, 30] width 71 height 5
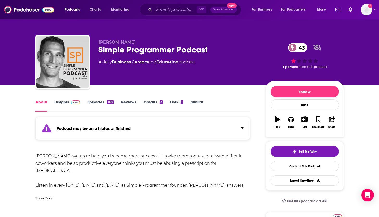
click at [66, 104] on link "Insights" at bounding box center [68, 105] width 26 height 12
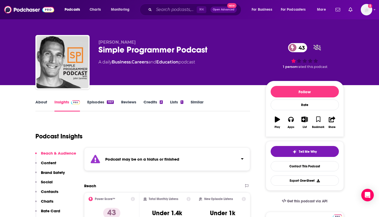
click at [100, 103] on link "Episodes 1157" at bounding box center [100, 105] width 26 height 12
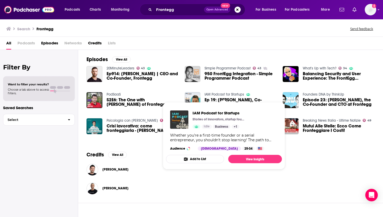
click at [214, 93] on link "IAM Podcast for Startups" at bounding box center [225, 94] width 40 height 4
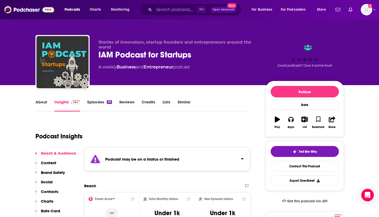
click at [99, 104] on link "Episodes 85" at bounding box center [99, 105] width 25 height 12
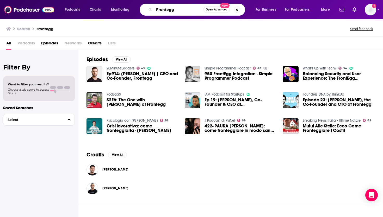
drag, startPoint x: 176, startPoint y: 11, endPoint x: 136, endPoint y: 11, distance: 40.2
click at [136, 11] on div "Podcasts Charts Monitoring Frontegg Open Advanced New For Business For Podcaste…" at bounding box center [198, 10] width 274 height 12
paste input "orgerock"
type input "Forgerock"
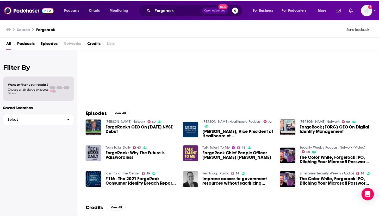
scroll to position [22, 0]
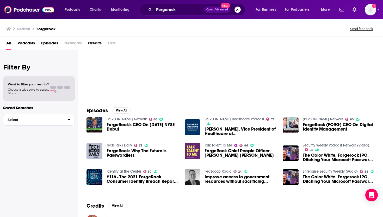
click at [118, 146] on link "Tech Talks Daily" at bounding box center [120, 145] width 26 height 4
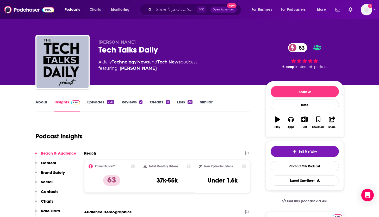
scroll to position [100, 0]
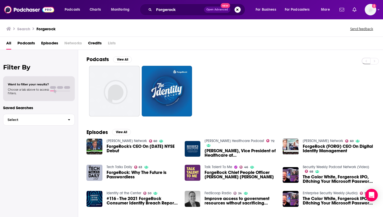
click at [142, 174] on span "ForgeRock: Why The Future is Passwordless" at bounding box center [143, 174] width 72 height 9
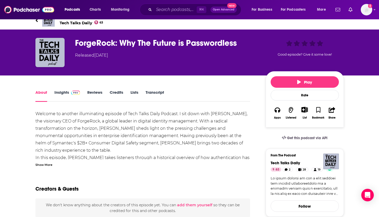
scroll to position [11, 0]
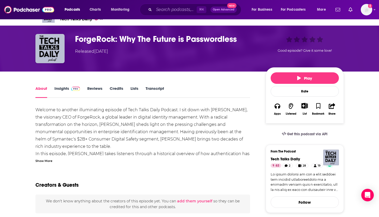
click at [142, 120] on div "Welcome to another illuminating episode of Tech Talks Daily Podcast. I sit down…" at bounding box center [142, 201] width 215 height 190
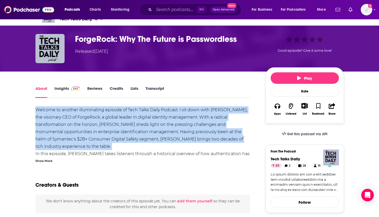
click at [142, 120] on div "Welcome to another illuminating episode of Tech Talks Daily Podcast. I sit down…" at bounding box center [142, 201] width 215 height 190
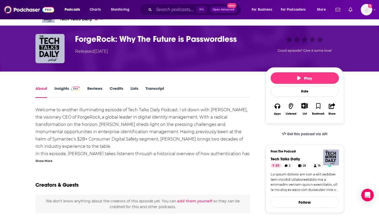
click at [142, 120] on div "Welcome to another illuminating episode of Tech Talks Daily Podcast. I sit down…" at bounding box center [142, 201] width 215 height 190
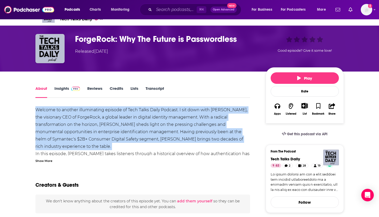
click at [142, 120] on div "Welcome to another illuminating episode of Tech Talks Daily Podcast. I sit down…" at bounding box center [142, 201] width 215 height 190
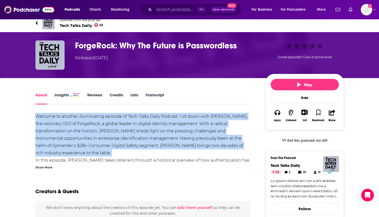
click at [62, 144] on div "Welcome to another illuminating episode of Tech Talks Daily Podcast. I sit down…" at bounding box center [142, 208] width 215 height 190
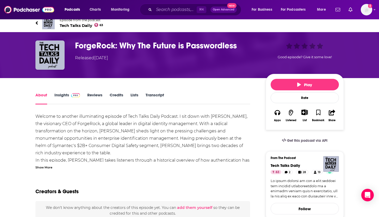
click at [62, 144] on div "Welcome to another illuminating episode of Tech Talks Daily Podcast. I sit down…" at bounding box center [142, 208] width 215 height 190
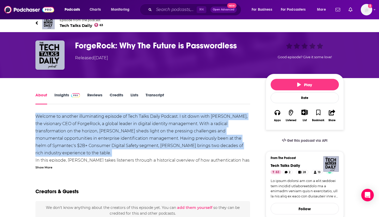
click at [62, 144] on div "Welcome to another illuminating episode of Tech Talks Daily Podcast. I sit down…" at bounding box center [142, 208] width 215 height 190
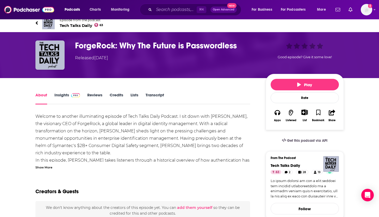
click at [47, 167] on div "Show More" at bounding box center [43, 166] width 17 height 5
